Goal: Information Seeking & Learning: Learn about a topic

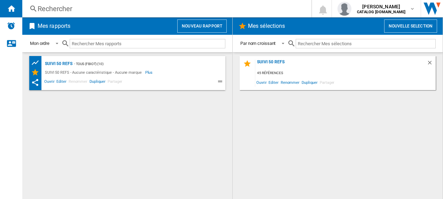
click at [68, 10] on div "Rechercher" at bounding box center [166, 9] width 256 height 10
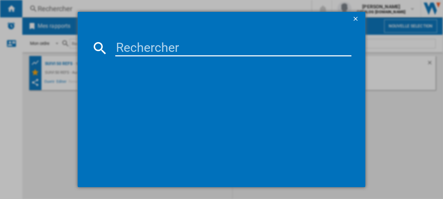
click at [130, 48] on input at bounding box center [233, 48] width 236 height 17
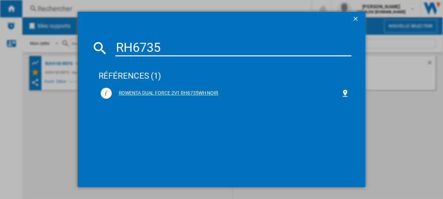
type input "RH6735"
click at [134, 92] on div "ROWENTA DUAL FORCE 2V1 RH6735WH NOIR" at bounding box center [227, 93] width 230 height 7
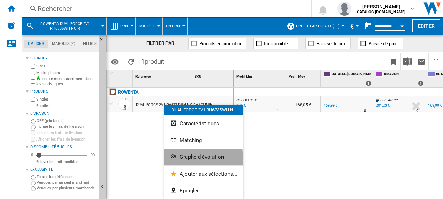
click at [190, 160] on span "Graphe d'évolution" at bounding box center [202, 157] width 44 height 6
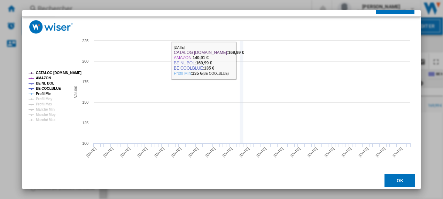
scroll to position [45, 0]
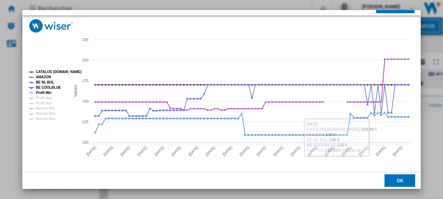
click at [396, 181] on button "OK" at bounding box center [400, 180] width 31 height 13
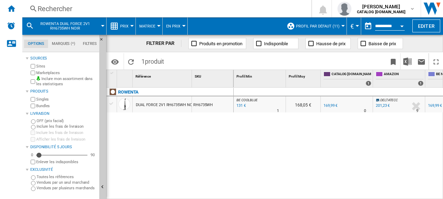
click at [66, 11] on div "Rechercher" at bounding box center [166, 9] width 256 height 10
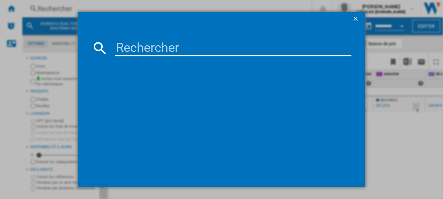
click at [148, 46] on input at bounding box center [233, 48] width 236 height 17
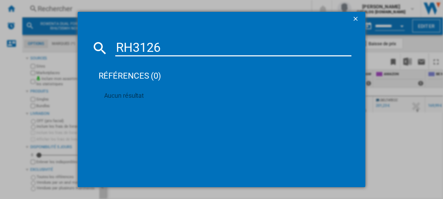
click at [134, 48] on input "RH3126" at bounding box center [233, 48] width 236 height 17
type input "RO3126"
click at [134, 94] on div "ROWENTA POWER XXL RO3126EA BLEU" at bounding box center [227, 93] width 230 height 7
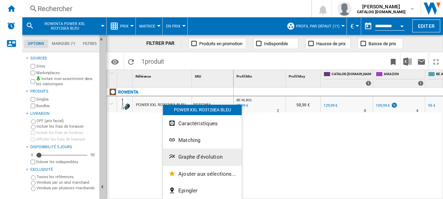
click at [189, 155] on span "Graphe d'évolution" at bounding box center [200, 157] width 44 height 6
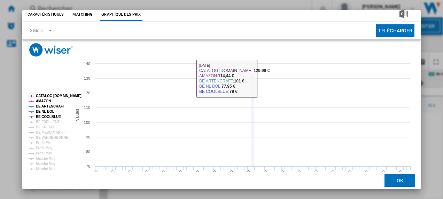
scroll to position [35, 0]
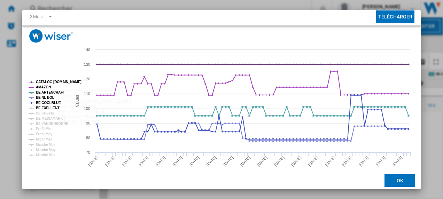
click at [45, 108] on tspan "BE EXELLENT" at bounding box center [48, 108] width 24 height 4
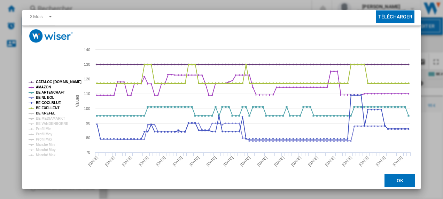
click at [46, 112] on tspan "BE KREFEL" at bounding box center [46, 113] width 20 height 4
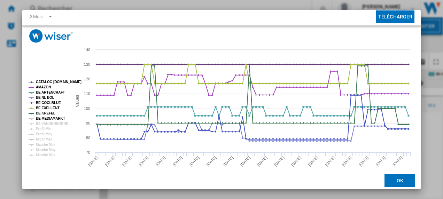
click at [48, 118] on tspan "BE MEDIAMARKT" at bounding box center [50, 119] width 29 height 4
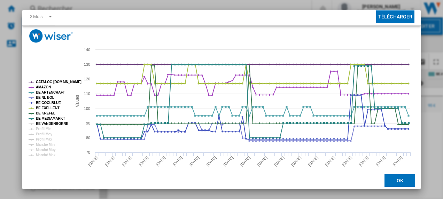
click at [51, 124] on tspan "BE VANDENBORRE" at bounding box center [52, 124] width 32 height 4
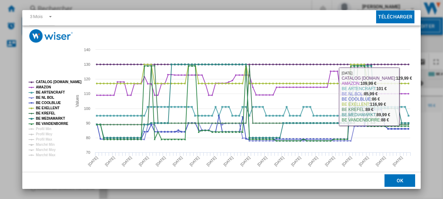
click at [399, 178] on button "OK" at bounding box center [400, 180] width 31 height 13
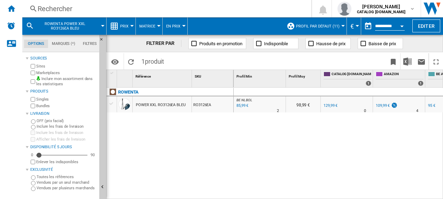
click at [77, 8] on div "Rechercher" at bounding box center [166, 9] width 256 height 10
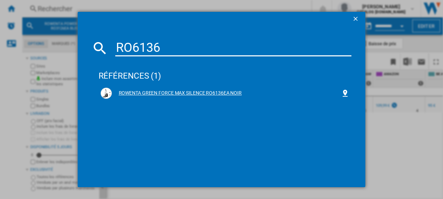
type input "RO6136"
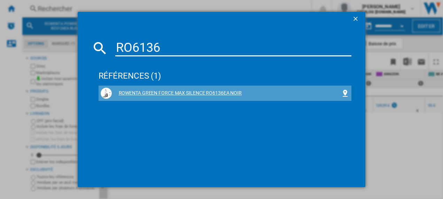
click at [145, 93] on div "ROWENTA GREEN FORCE MAX SILENCE RO6136EA NOIR" at bounding box center [227, 93] width 230 height 7
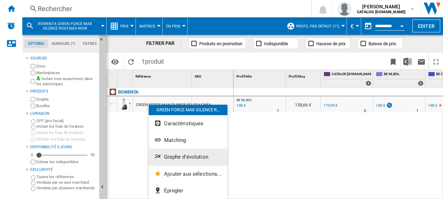
click at [167, 157] on span "Graphe d'évolution" at bounding box center [186, 157] width 44 height 6
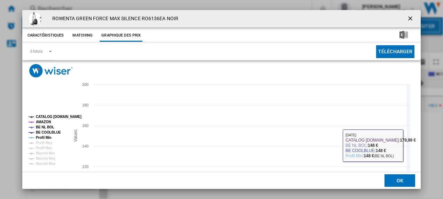
scroll to position [35, 0]
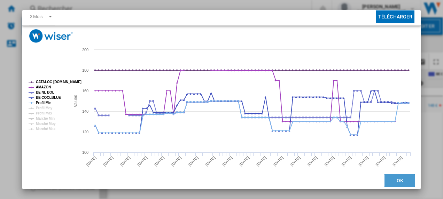
click at [404, 184] on button "OK" at bounding box center [400, 180] width 31 height 13
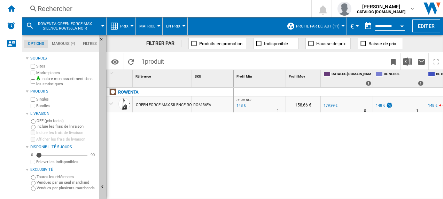
click at [120, 10] on div "Rechercher" at bounding box center [166, 9] width 256 height 10
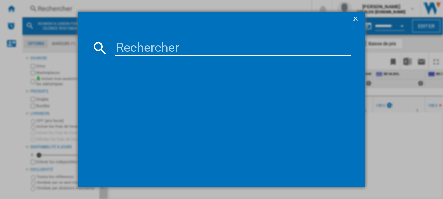
click at [145, 45] on input at bounding box center [233, 48] width 236 height 17
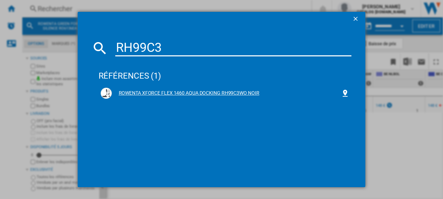
type input "RH99C3"
click at [139, 86] on div "ROWENTA XFORCE FLEX 1460 AQUA DOCKING RH99C3WO NOIR" at bounding box center [225, 93] width 253 height 15
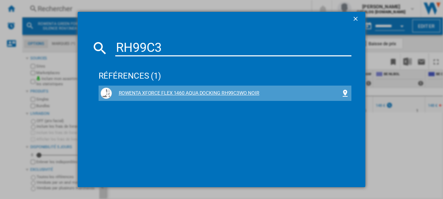
click at [139, 92] on div "ROWENTA XFORCE FLEX 1460 AQUA DOCKING RH99C3WO NOIR" at bounding box center [227, 93] width 230 height 7
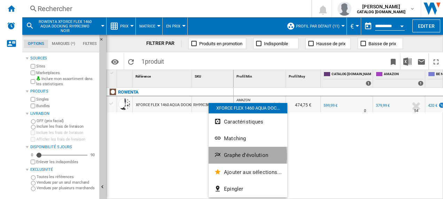
click at [229, 156] on span "Graphe d'évolution" at bounding box center [246, 155] width 44 height 6
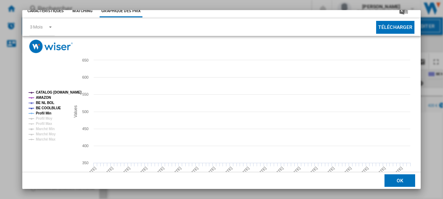
scroll to position [45, 0]
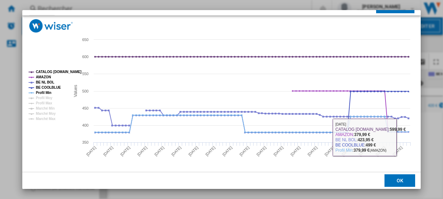
click at [395, 183] on button "OK" at bounding box center [400, 180] width 31 height 13
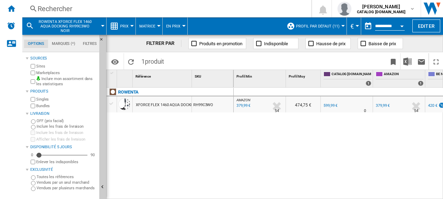
click at [432, 104] on div "420 €" at bounding box center [432, 105] width 9 height 5
click at [63, 5] on div "Rechercher" at bounding box center [166, 9] width 256 height 10
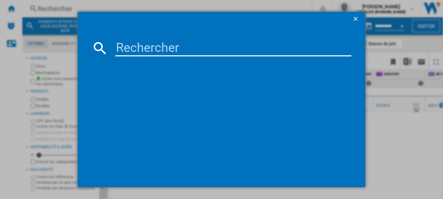
click at [119, 46] on input at bounding box center [233, 48] width 236 height 17
type input "RH9LC1"
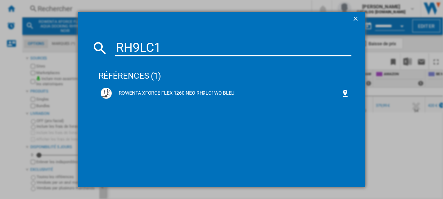
click at [153, 92] on div "ROWENTA XFORCE FLEX 1260 NEO RH9LC1WO BLEU" at bounding box center [227, 93] width 230 height 7
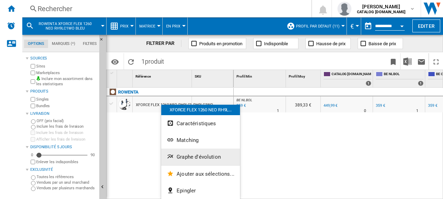
click at [203, 158] on span "Graphe d'évolution" at bounding box center [199, 157] width 44 height 6
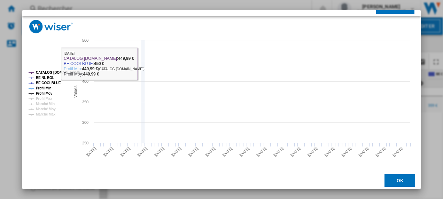
scroll to position [45, 0]
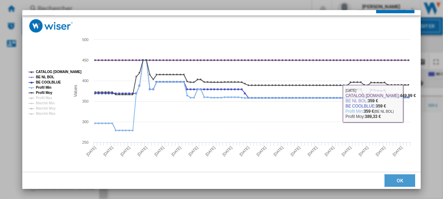
click at [387, 181] on button "OK" at bounding box center [400, 180] width 31 height 13
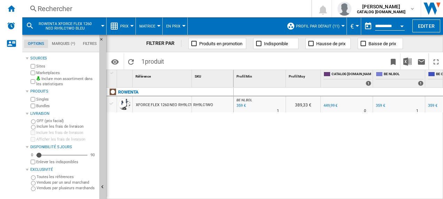
click at [239, 105] on div "359 €" at bounding box center [240, 105] width 10 height 7
